Goal: Task Accomplishment & Management: Complete application form

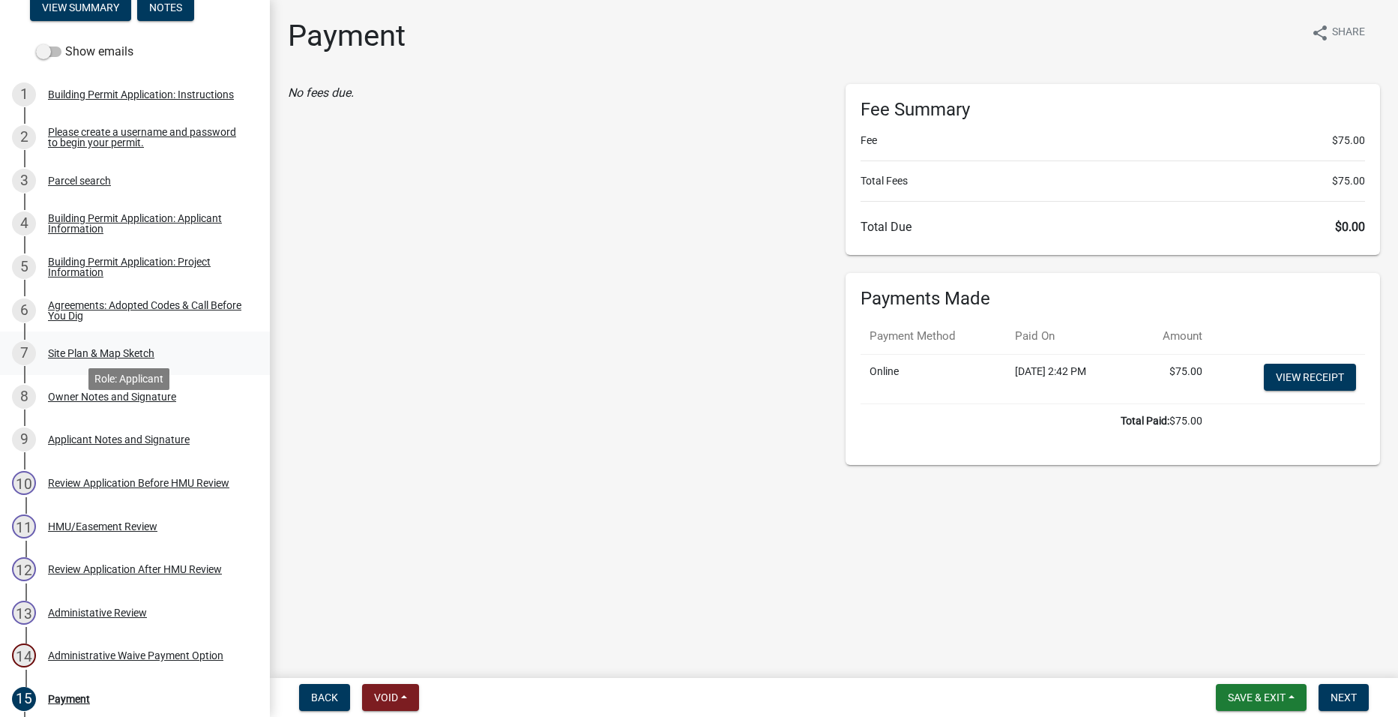
scroll to position [450, 0]
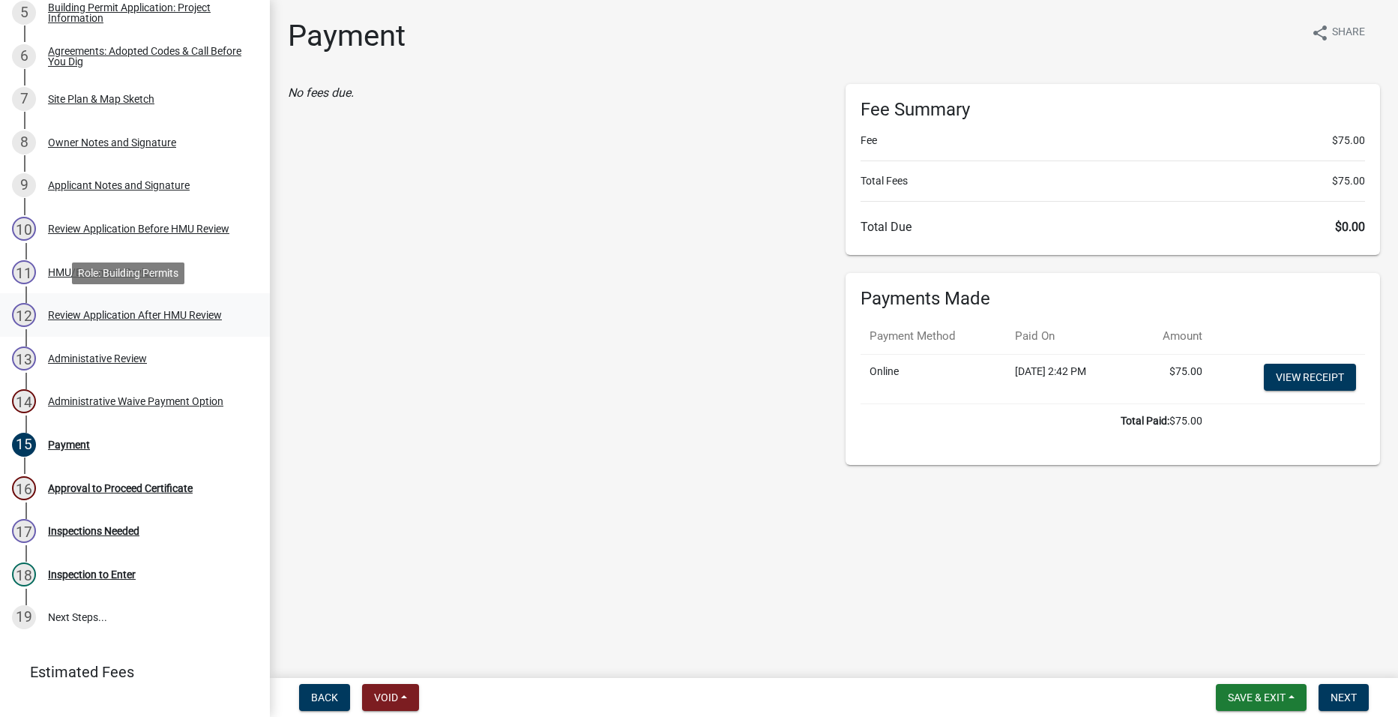
click at [156, 305] on div "12 Review Application After HMU Review" at bounding box center [129, 315] width 234 height 24
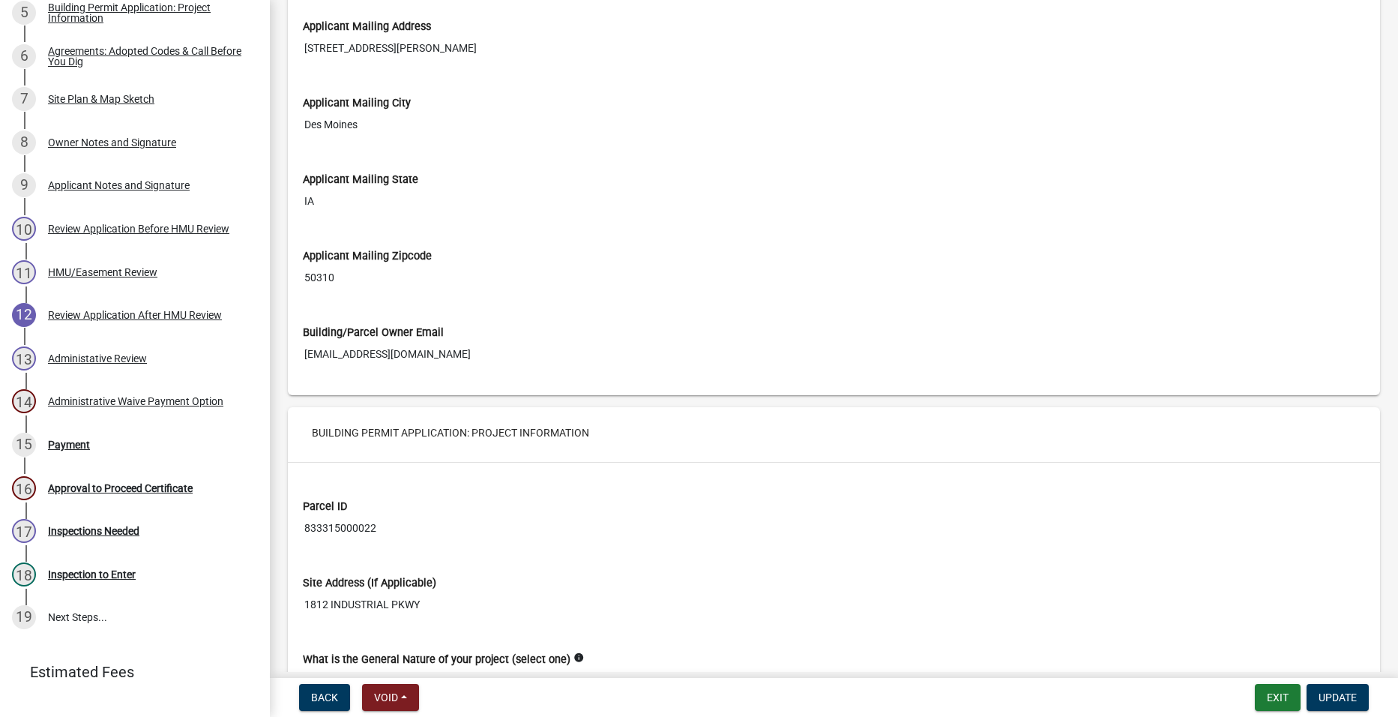
scroll to position [1424, 0]
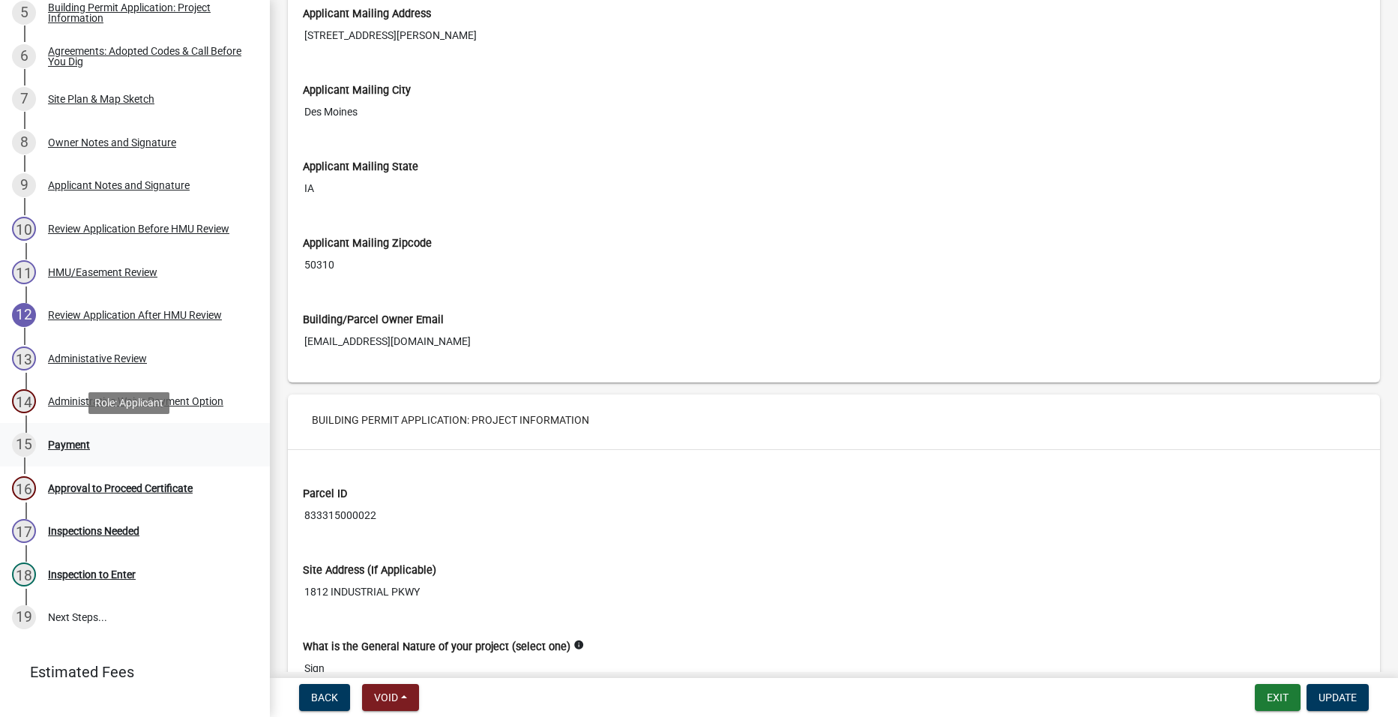
click at [79, 443] on div "Payment" at bounding box center [69, 444] width 42 height 10
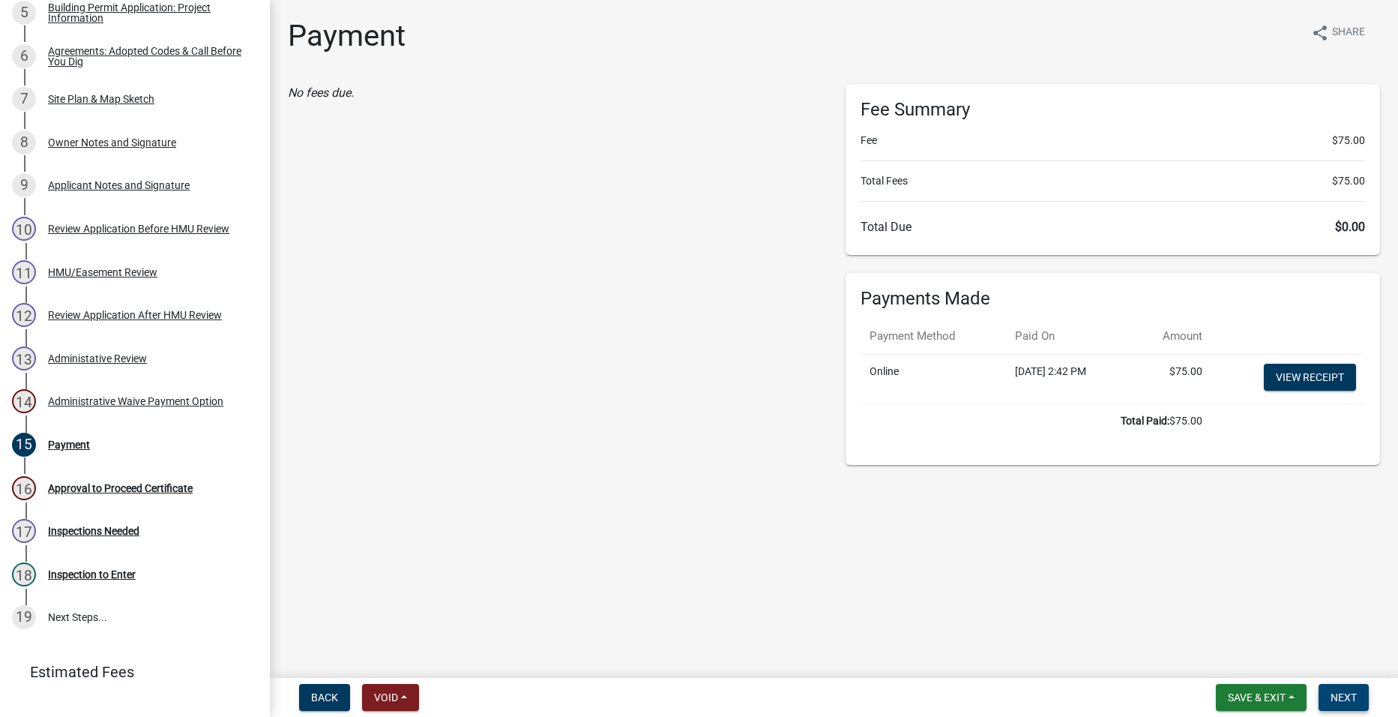
click at [1350, 698] on span "Next" at bounding box center [1343, 697] width 26 height 12
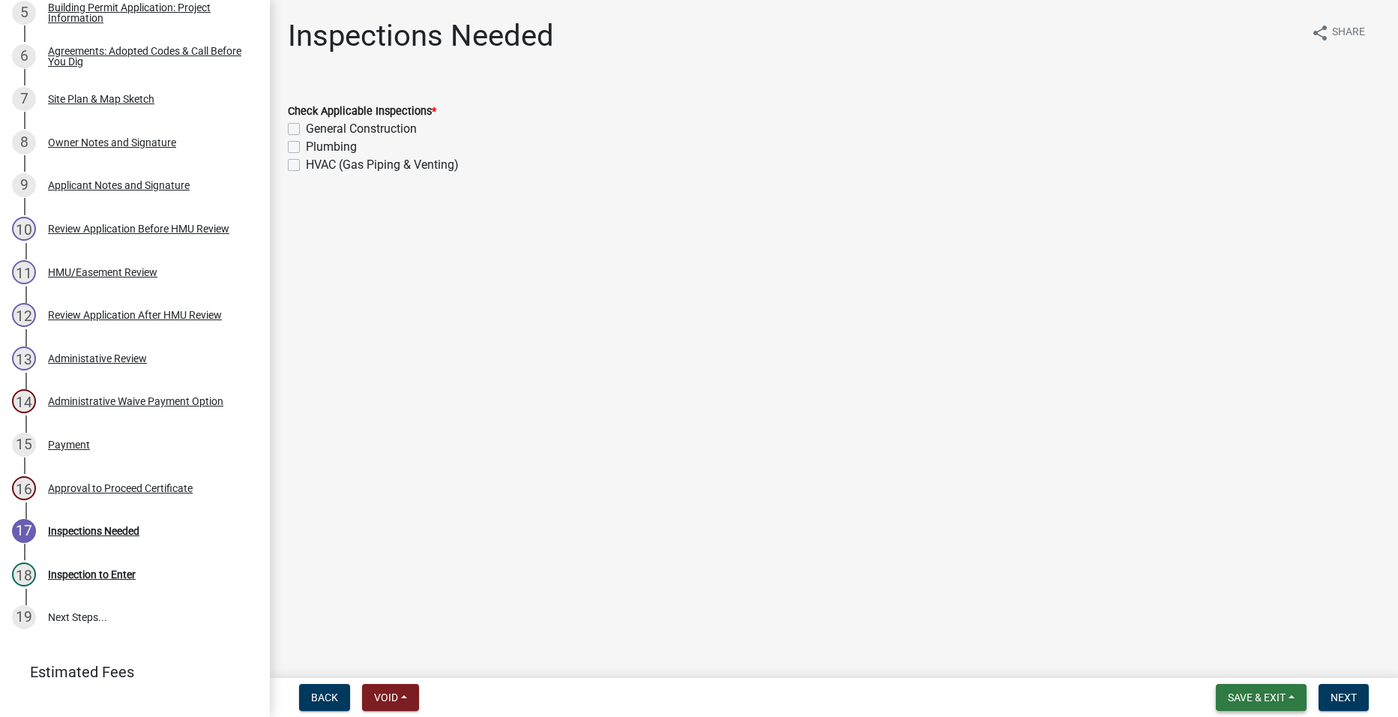
click at [1247, 703] on span "Save & Exit" at bounding box center [1257, 697] width 58 height 12
click at [1235, 663] on button "Save & Exit" at bounding box center [1247, 658] width 120 height 36
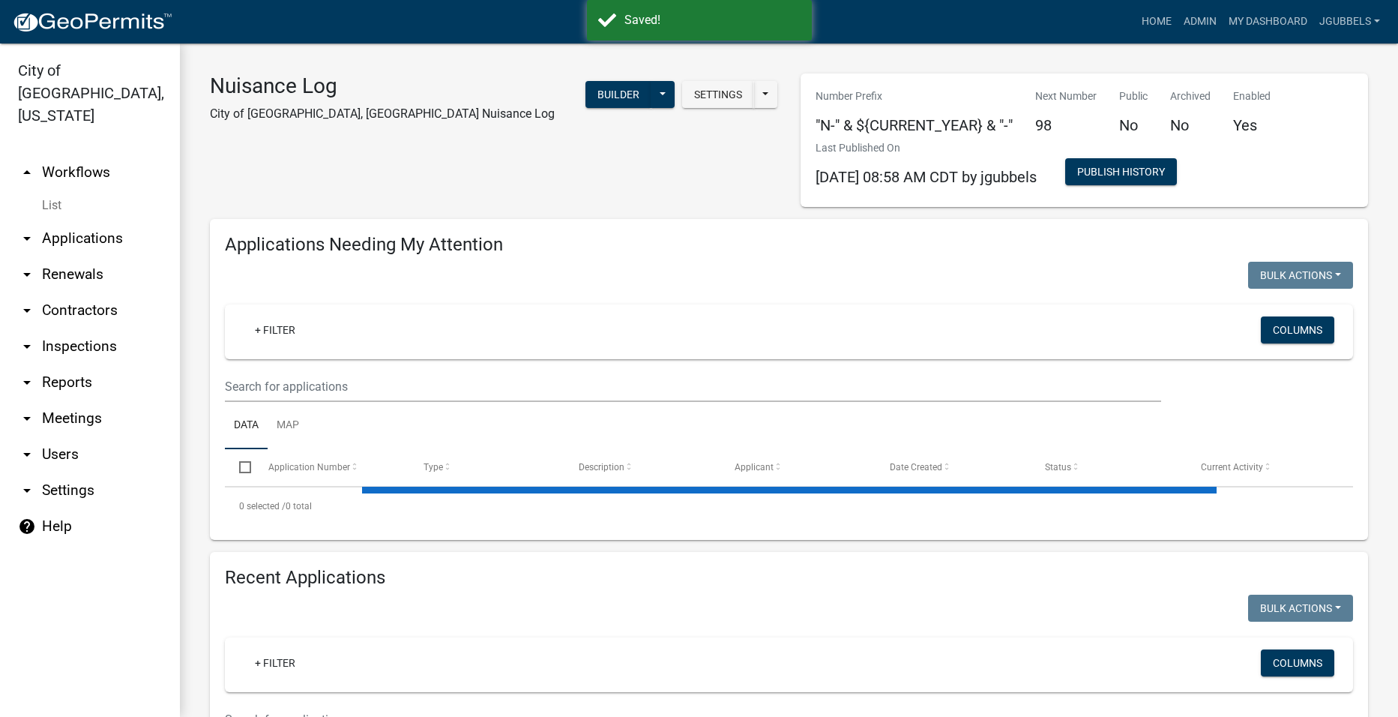
select select "2: 50"
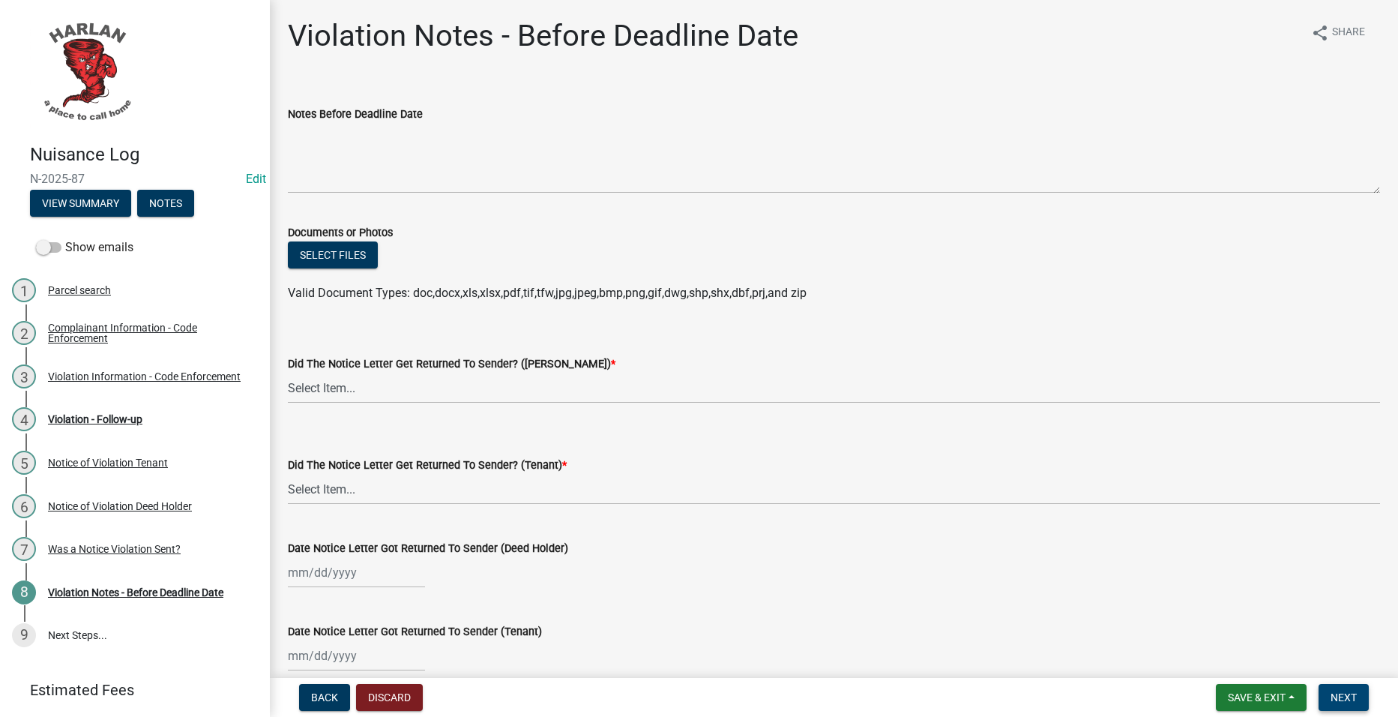
click at [1363, 690] on button "Next" at bounding box center [1344, 697] width 50 height 27
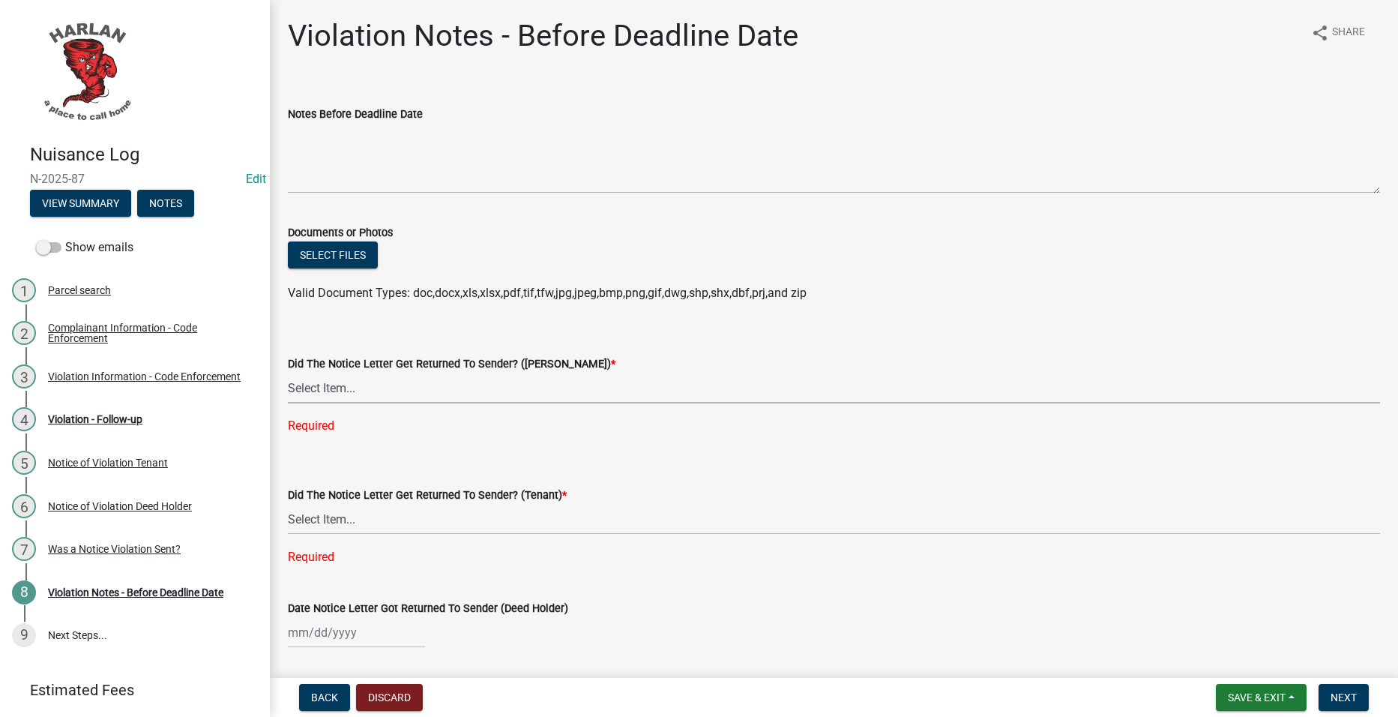
click at [459, 401] on select "Select Item... Yes No" at bounding box center [834, 388] width 1092 height 31
click at [288, 373] on select "Select Item... Yes No" at bounding box center [834, 388] width 1092 height 31
select select "487603ca-b45a-4c36-b707-2c3ad8467b2a"
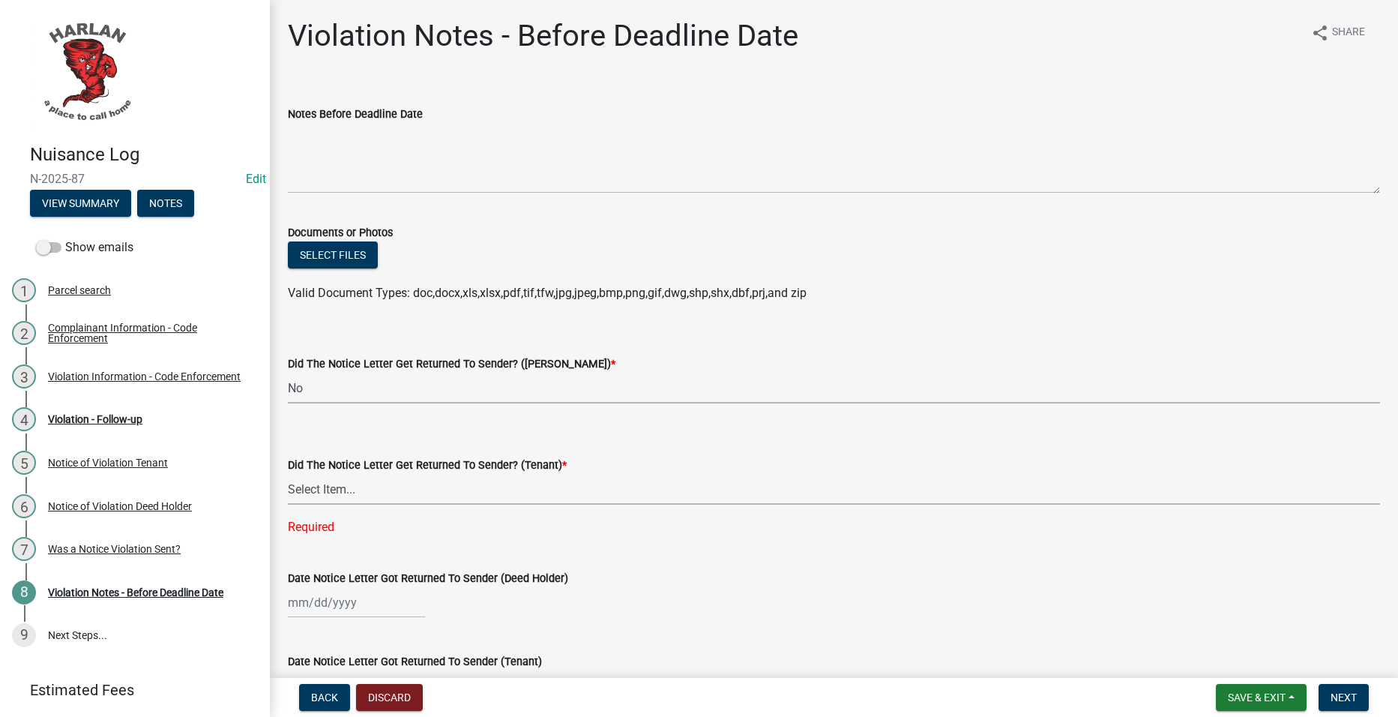
click at [378, 496] on select "Select Item... Yes No" at bounding box center [834, 489] width 1092 height 31
click at [288, 474] on select "Select Item... Yes No" at bounding box center [834, 489] width 1092 height 31
select select "487603ca-b45a-4c36-b707-2c3ad8467b2a"
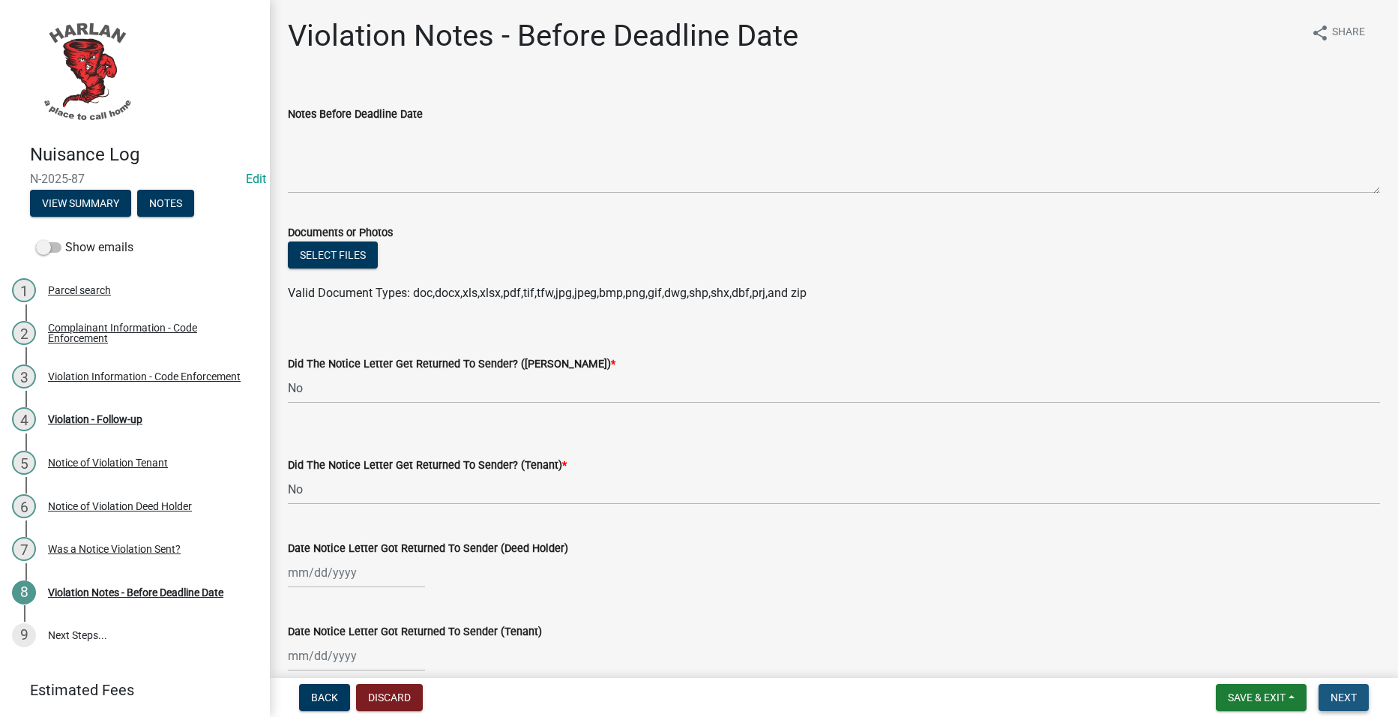
click at [1366, 701] on button "Next" at bounding box center [1344, 697] width 50 height 27
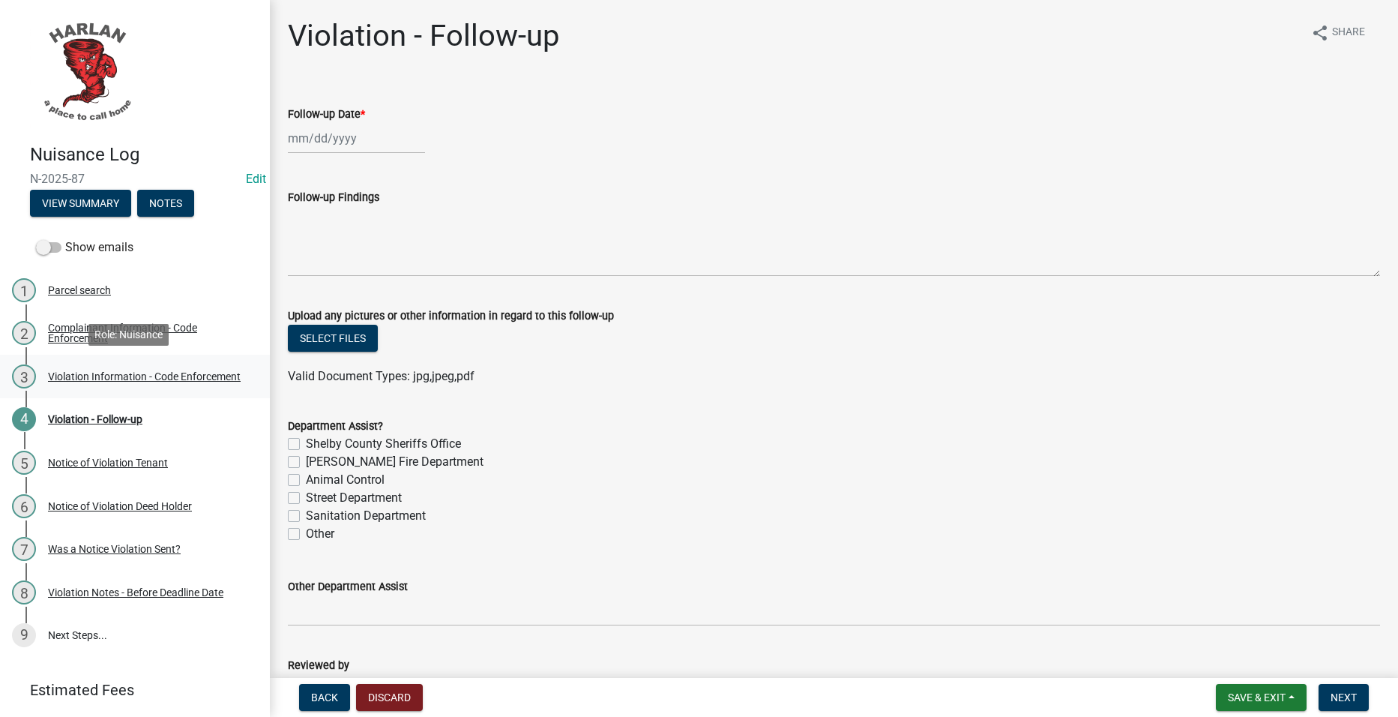
click at [156, 382] on div "Violation Information - Code Enforcement" at bounding box center [144, 376] width 193 height 10
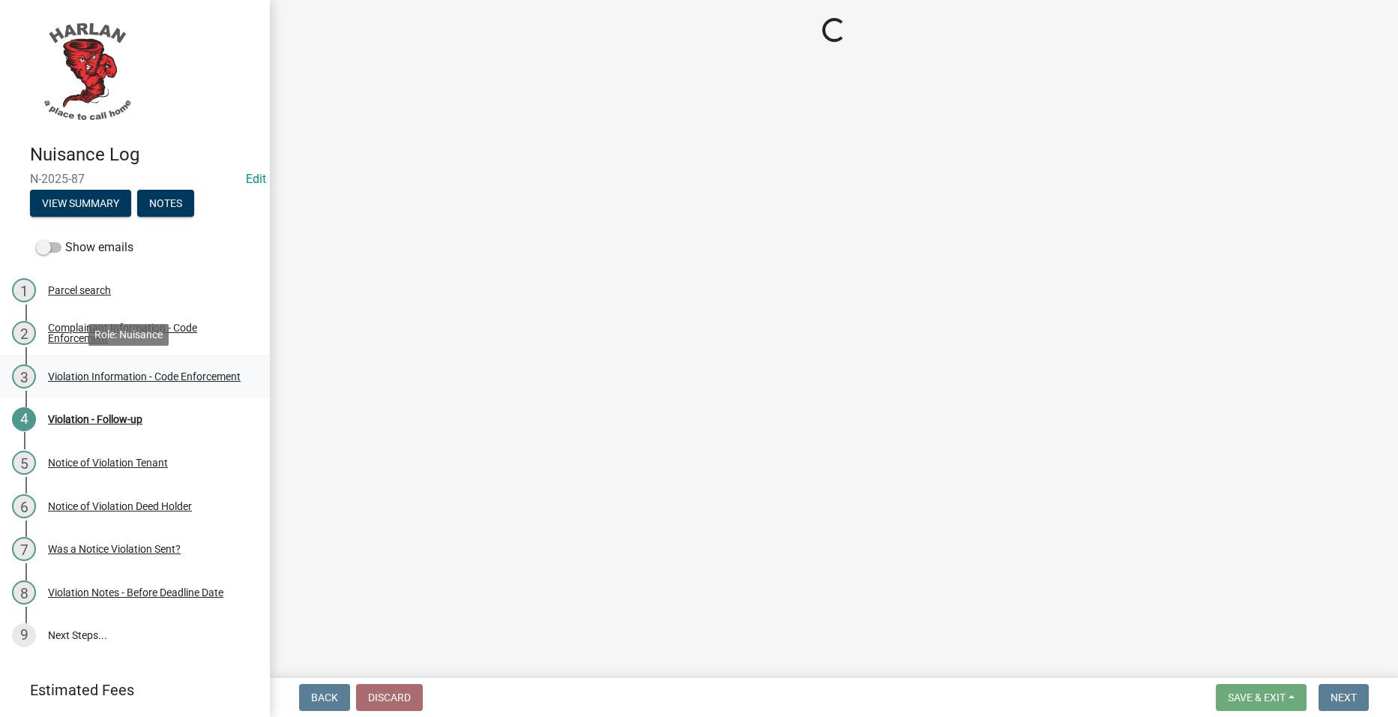
select select "0a298d24-01ac-4a1e-916a-936262bff8a5"
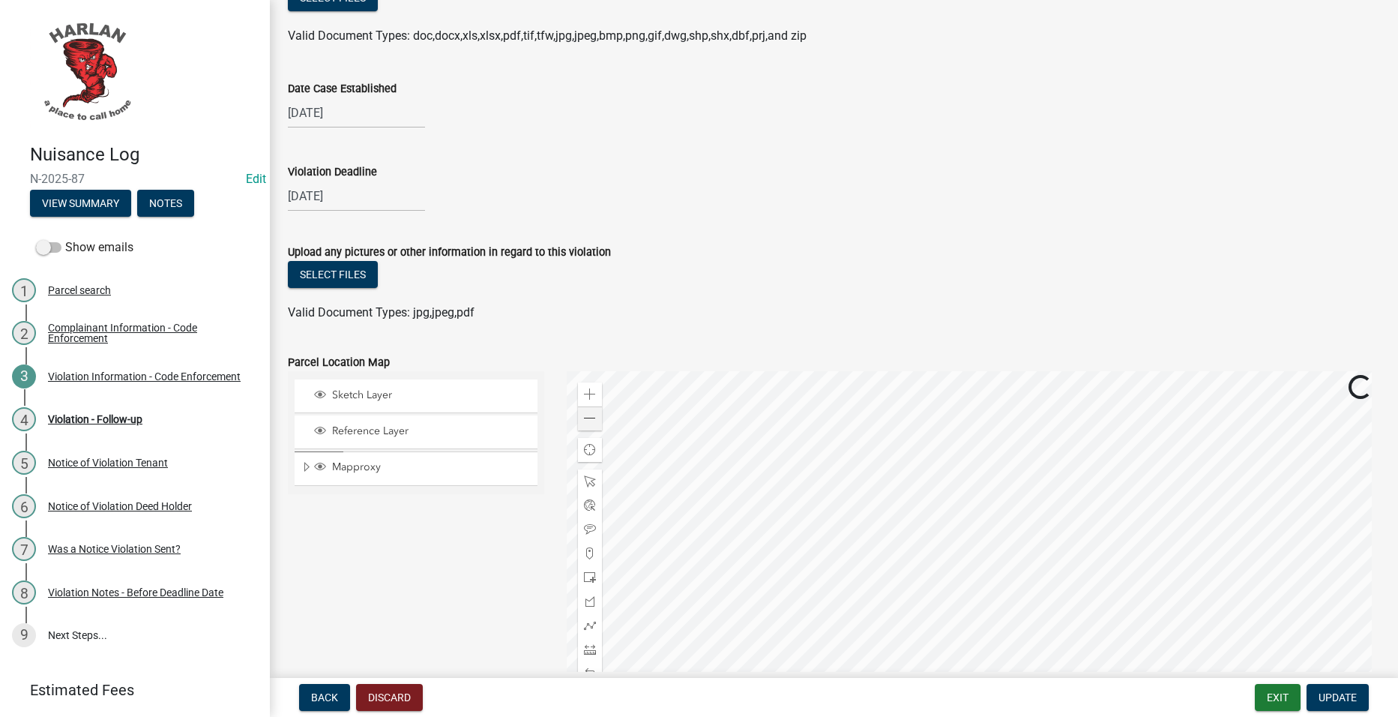
scroll to position [1341, 0]
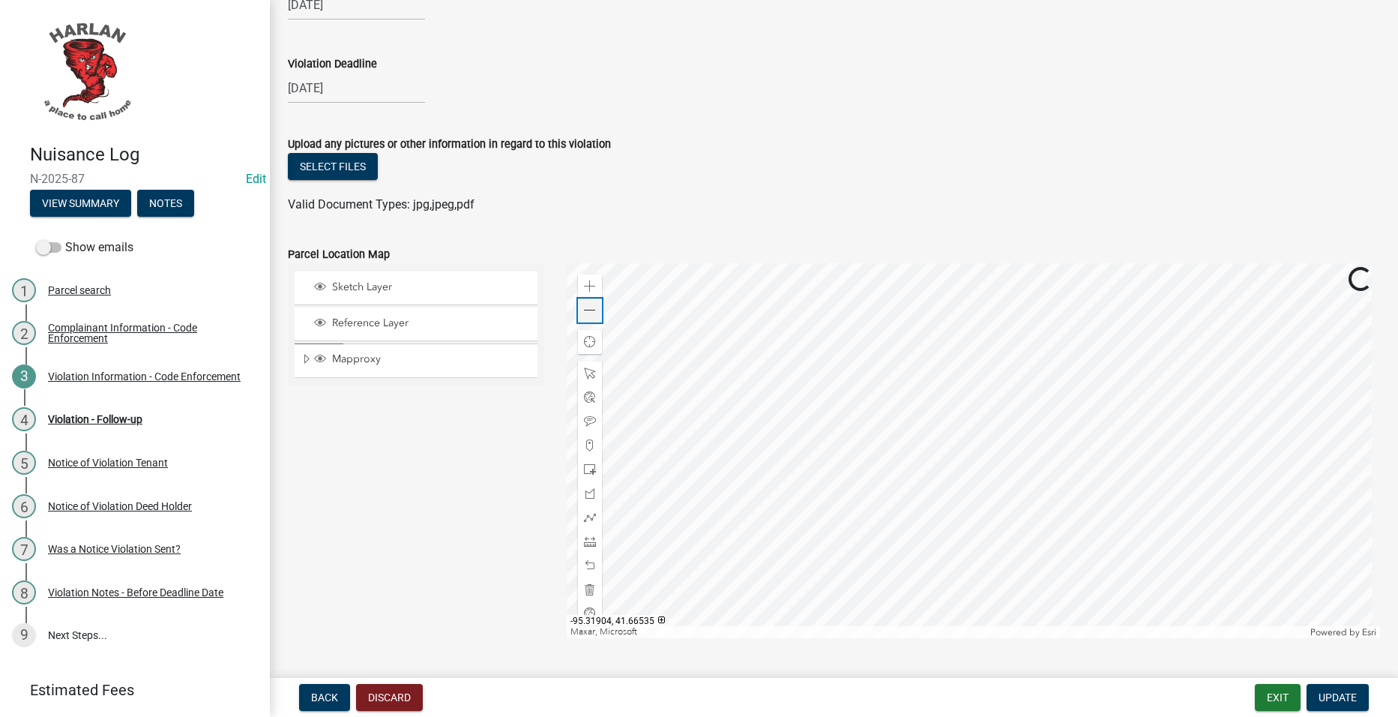
click at [583, 304] on div "Zoom out" at bounding box center [590, 310] width 24 height 24
click at [1286, 693] on button "Exit" at bounding box center [1278, 697] width 46 height 27
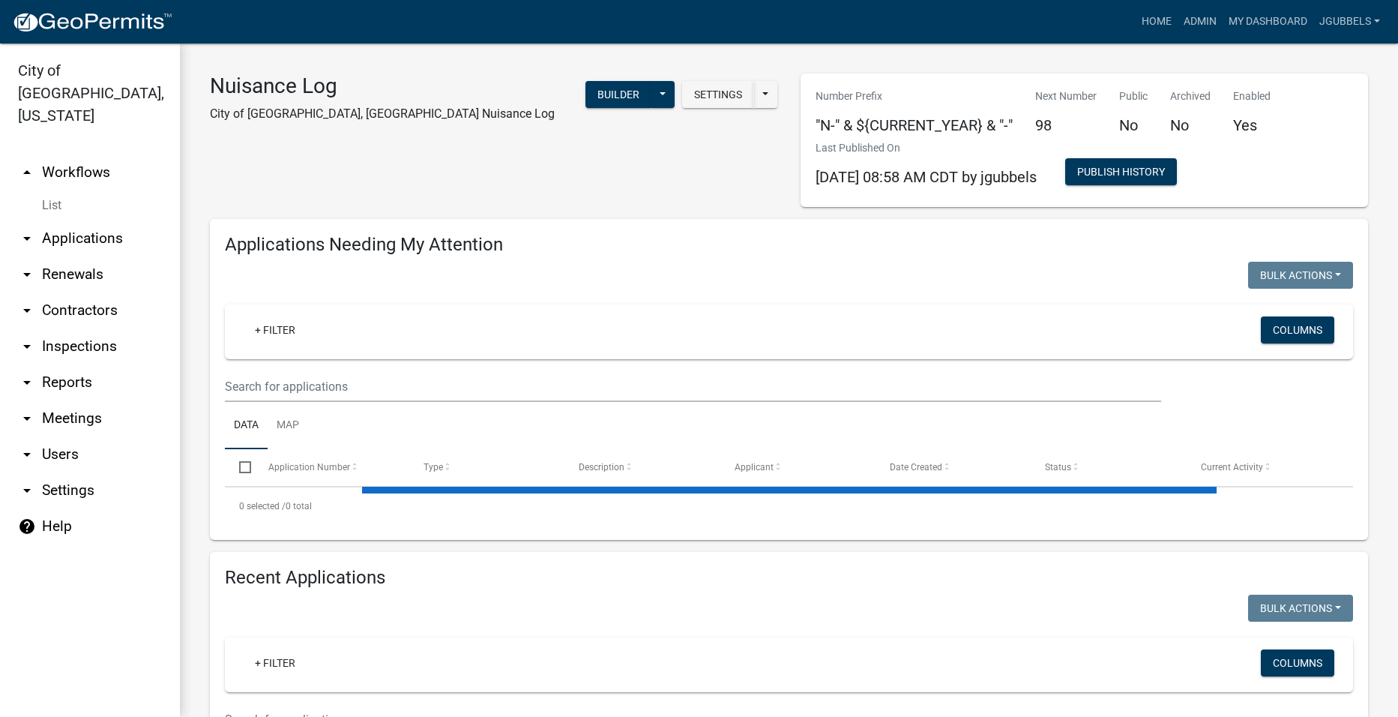
select select "2: 50"
